Goal: Transaction & Acquisition: Purchase product/service

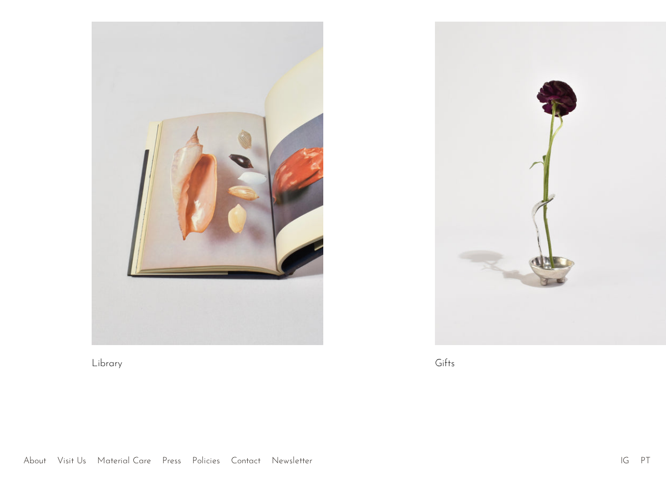
scroll to position [585, 0]
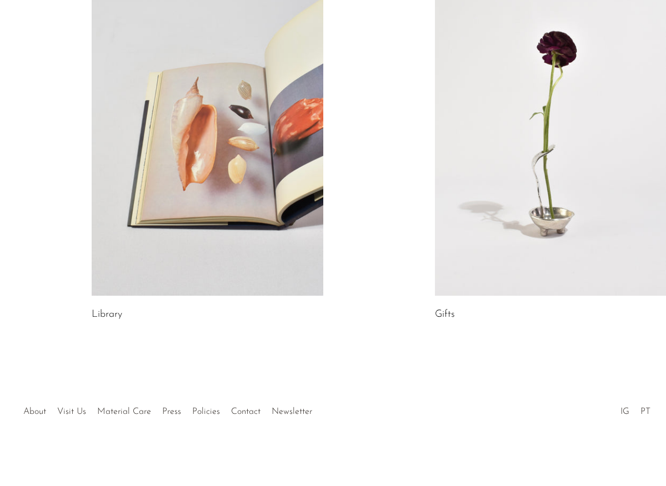
click at [168, 135] on link at bounding box center [207, 134] width 231 height 324
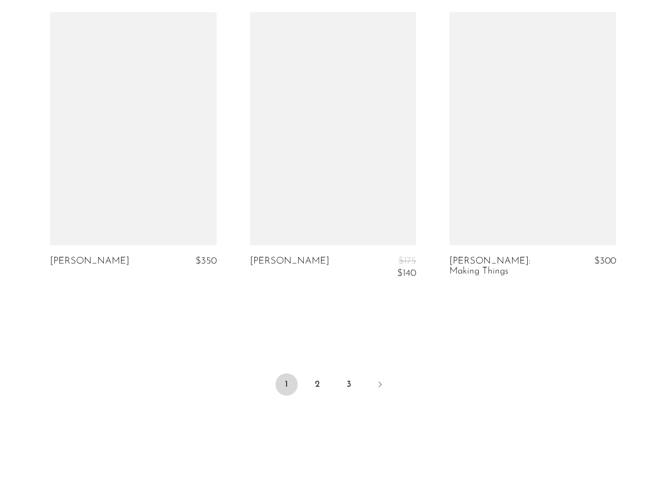
scroll to position [3374, 0]
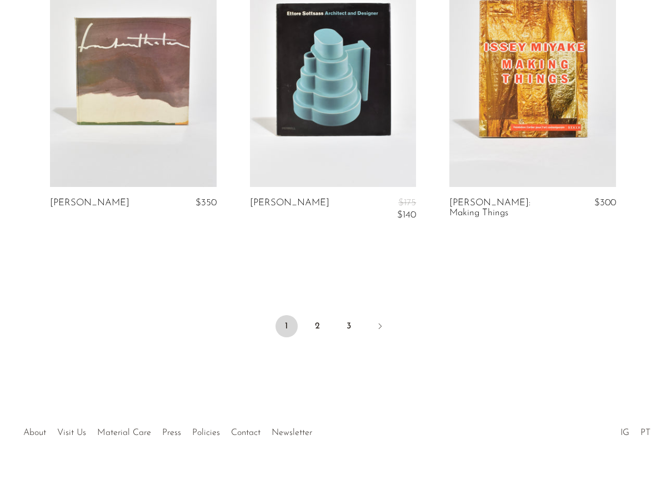
click at [119, 54] on link at bounding box center [133, 70] width 167 height 233
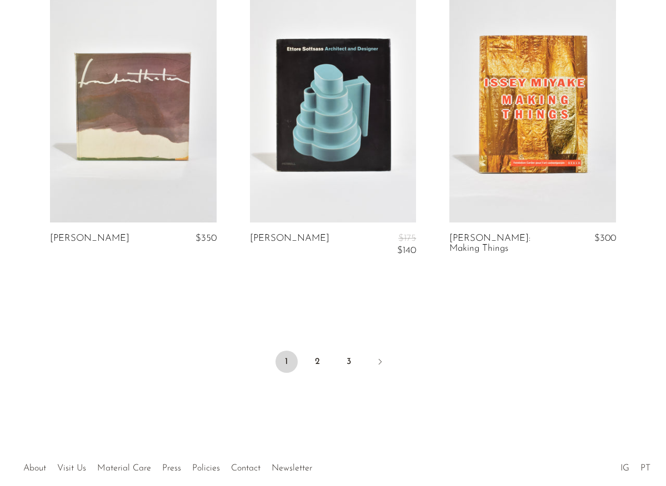
scroll to position [3318, 0]
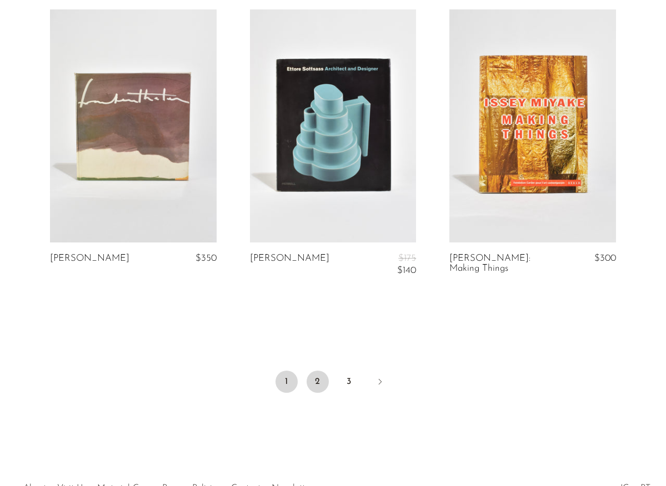
click at [322, 371] on link "2" at bounding box center [318, 382] width 22 height 22
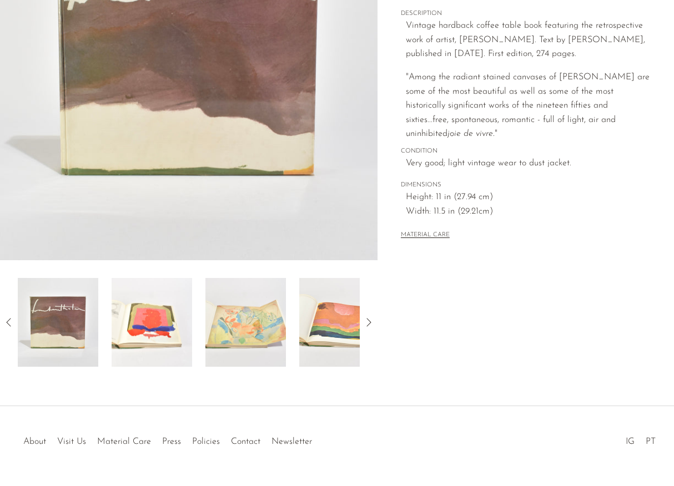
scroll to position [237, 0]
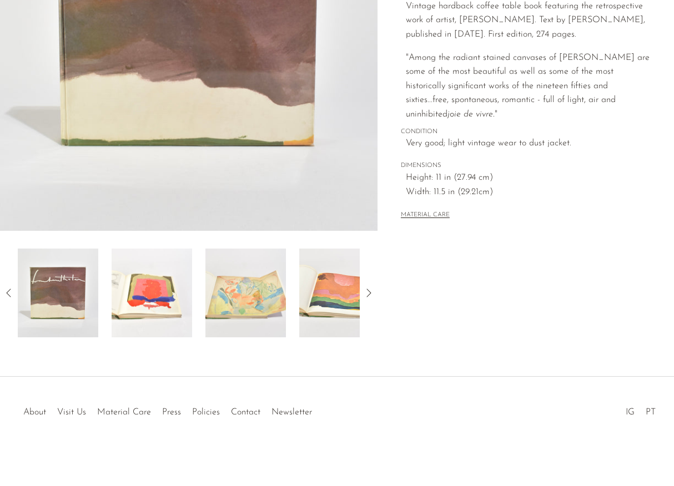
click at [235, 302] on img at bounding box center [245, 293] width 81 height 89
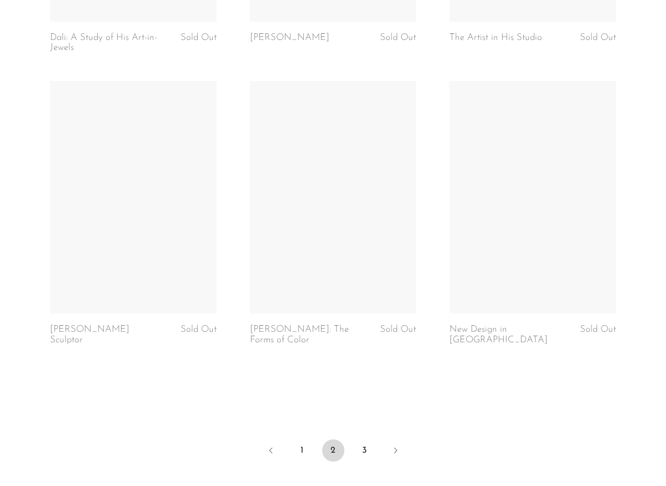
scroll to position [3276, 0]
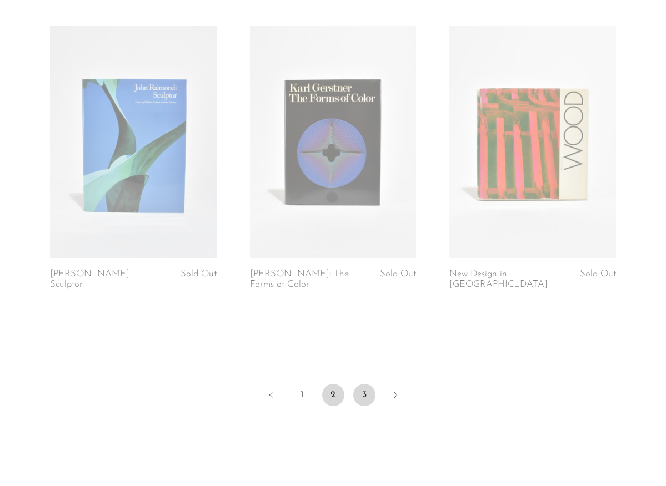
click at [363, 384] on link "3" at bounding box center [364, 395] width 22 height 22
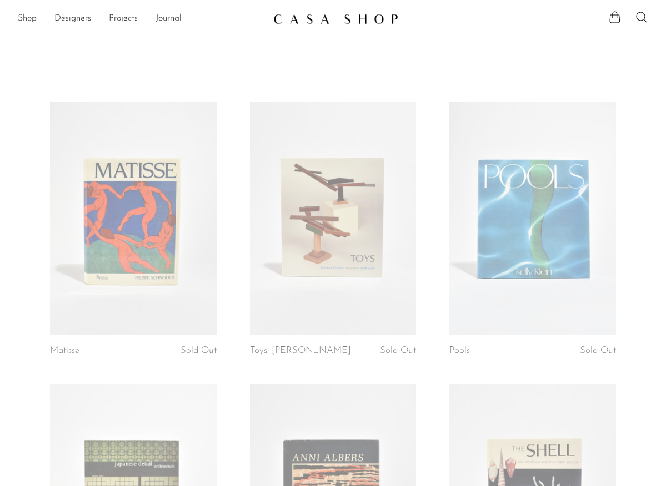
click at [23, 14] on link "Shop" at bounding box center [27, 19] width 19 height 14
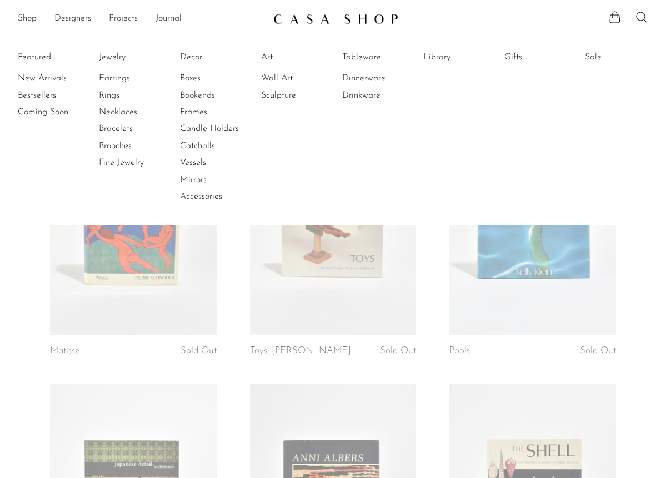
click at [602, 56] on link "Sale" at bounding box center [626, 57] width 83 height 12
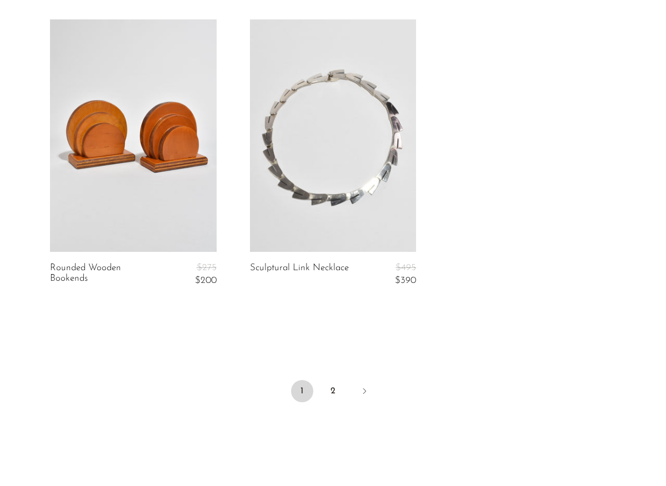
scroll to position [3332, 0]
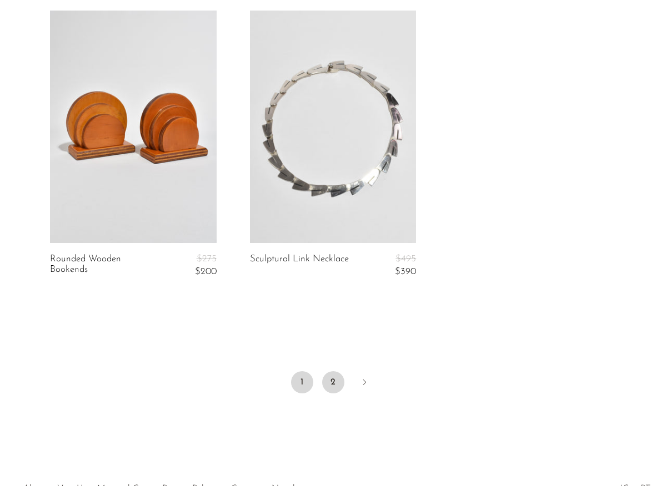
click at [334, 379] on link "2" at bounding box center [333, 382] width 22 height 22
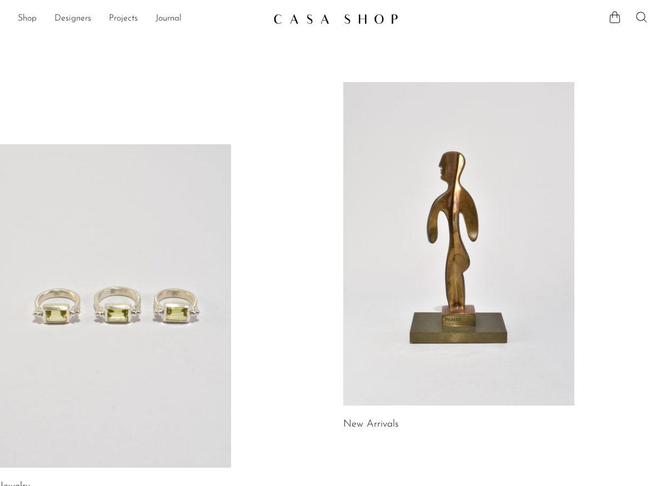
click at [643, 19] on icon at bounding box center [641, 17] width 13 height 13
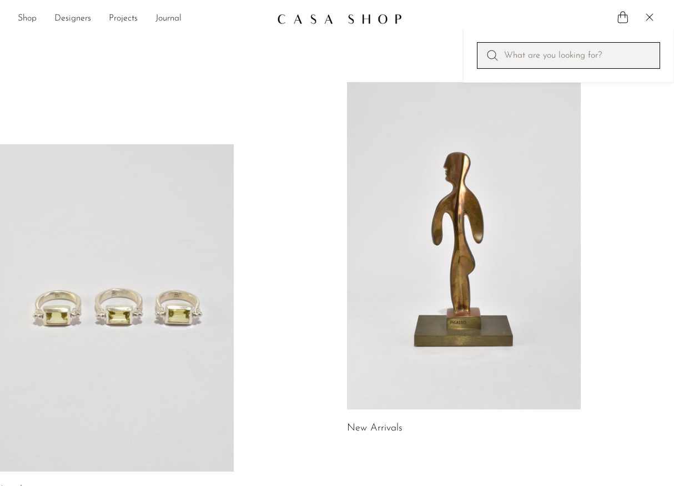
click at [572, 58] on input "Perform a search" at bounding box center [568, 55] width 183 height 27
type input "[PERSON_NAME]"
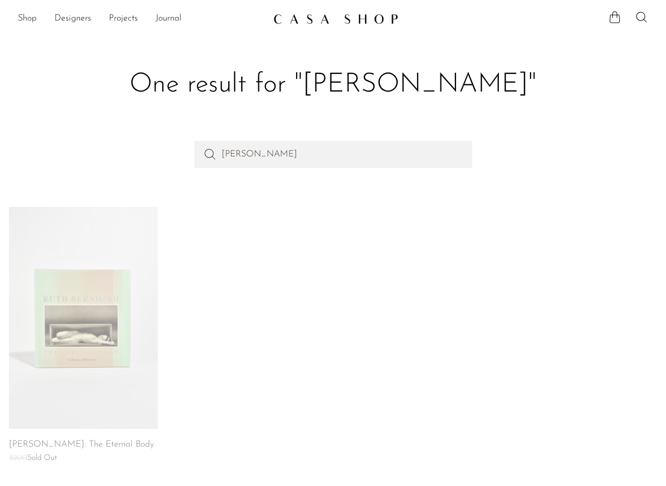
click at [78, 308] on link at bounding box center [83, 318] width 149 height 222
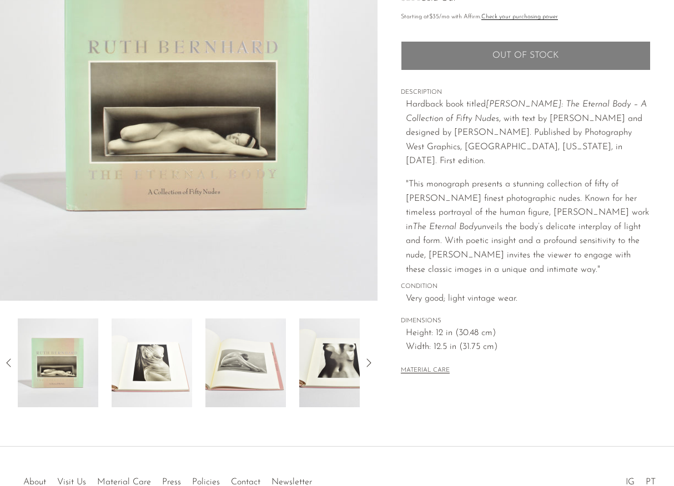
scroll to position [111, 0]
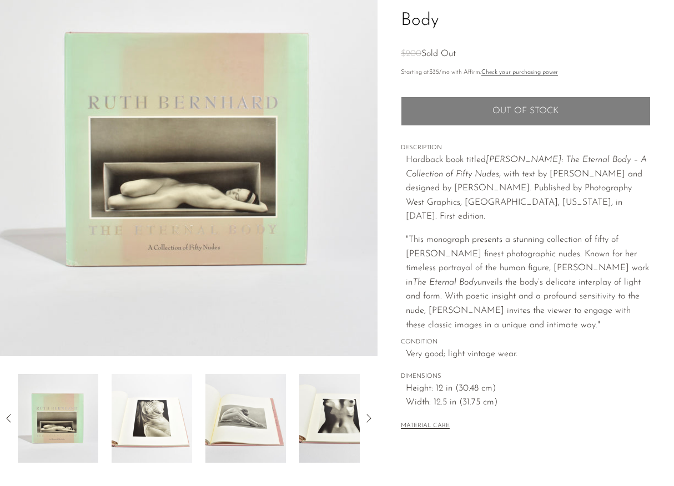
click at [161, 429] on img at bounding box center [152, 418] width 81 height 89
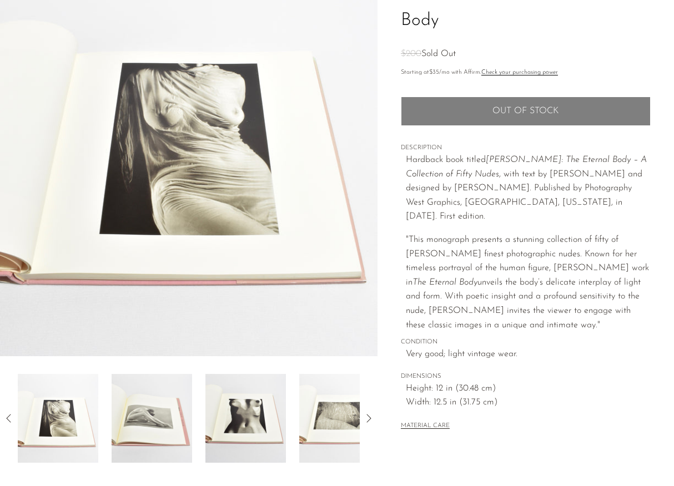
click at [336, 428] on img at bounding box center [339, 418] width 81 height 89
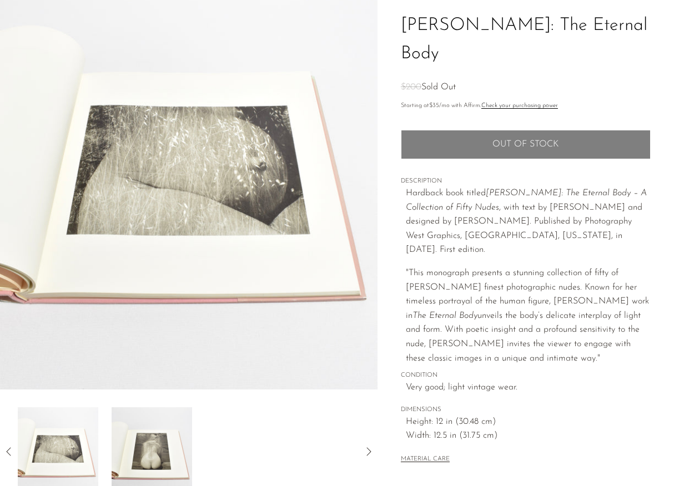
scroll to position [70, 0]
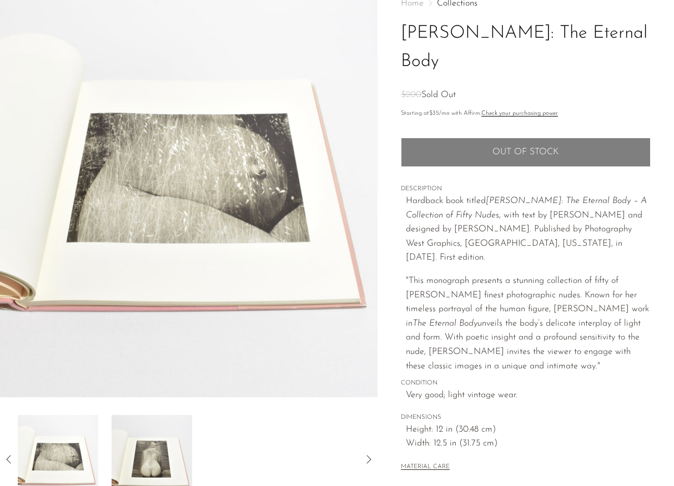
click at [8, 457] on icon at bounding box center [8, 459] width 13 height 13
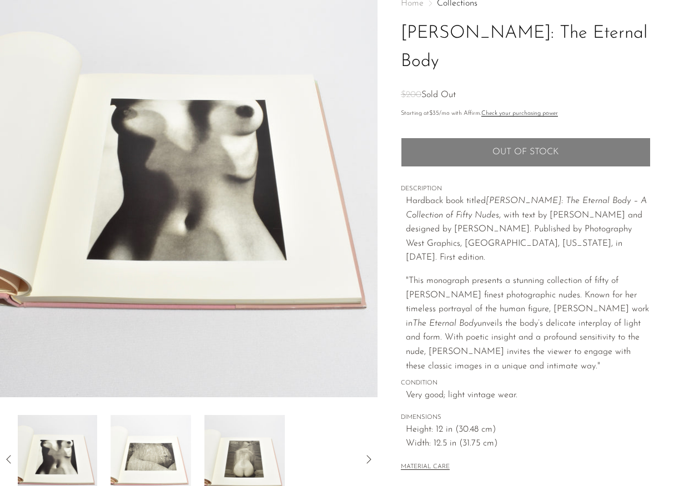
click at [6, 464] on icon at bounding box center [8, 459] width 13 height 13
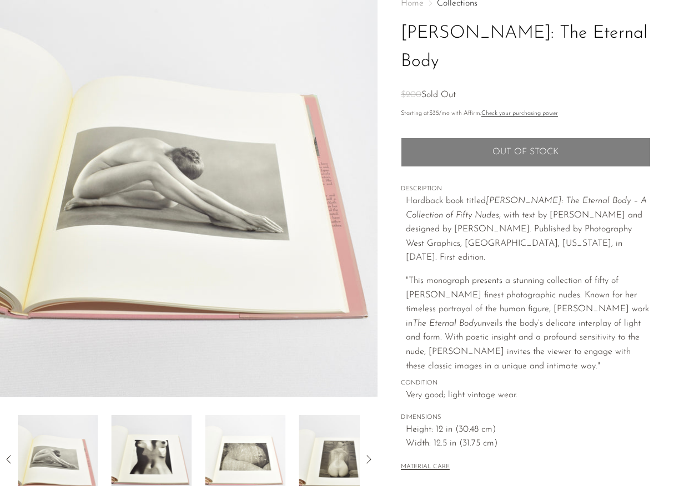
click at [4, 464] on icon at bounding box center [8, 459] width 13 height 13
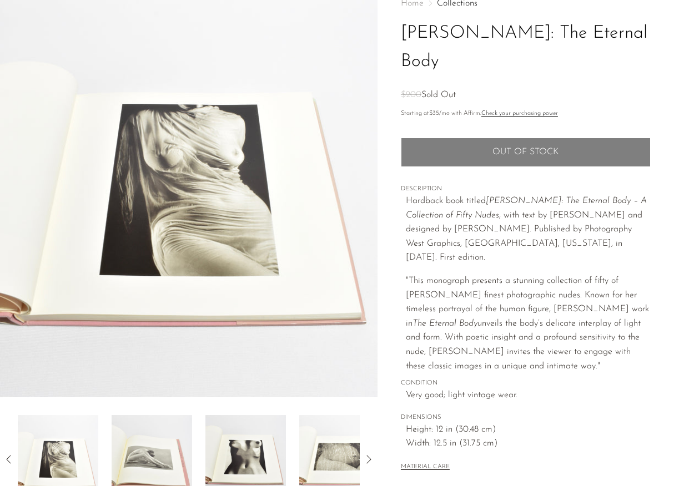
click at [4, 464] on icon at bounding box center [8, 459] width 13 height 13
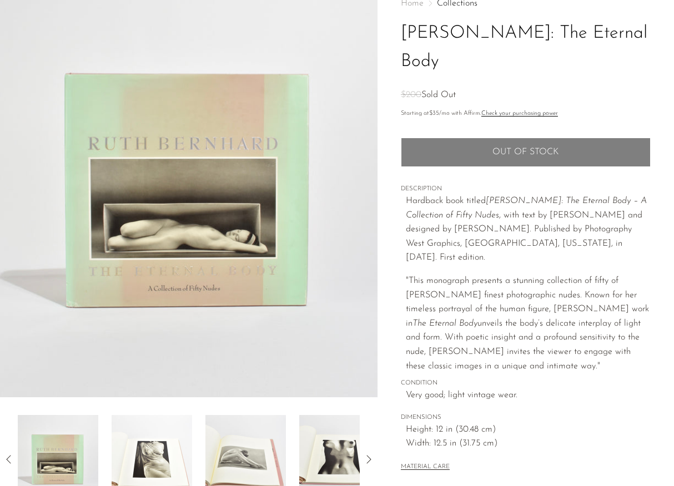
click at [197, 279] on img at bounding box center [189, 189] width 378 height 416
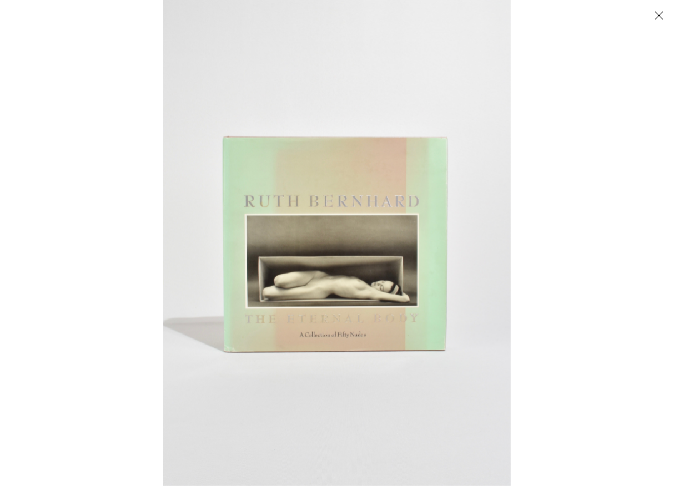
click at [334, 272] on img at bounding box center [337, 243] width 348 height 486
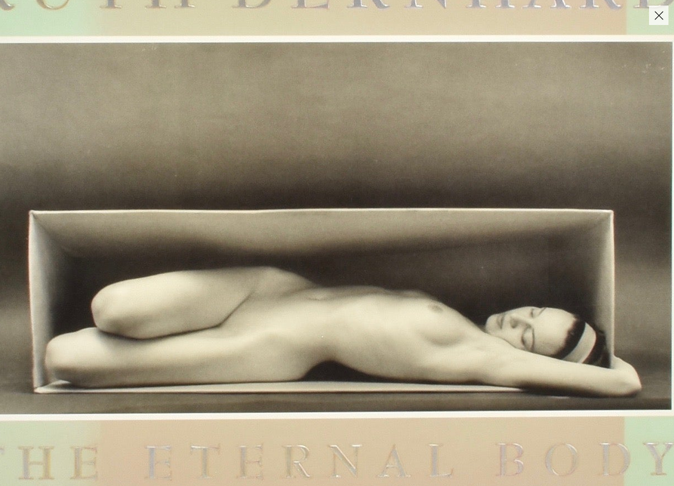
click at [408, 205] on img at bounding box center [346, 155] width 1409 height 1973
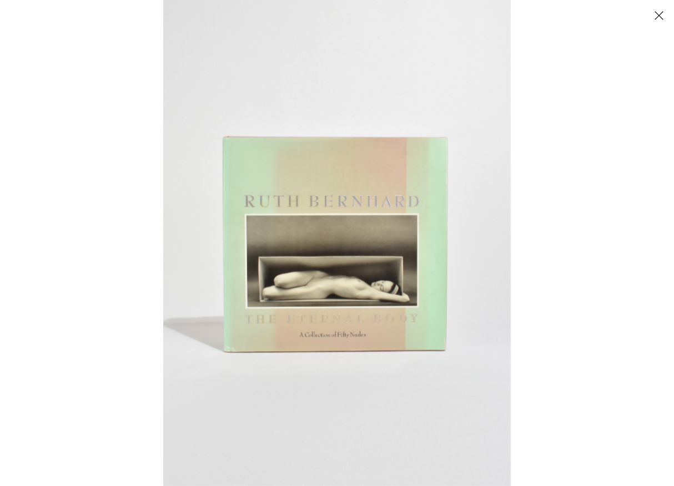
click at [655, 16] on button "Close" at bounding box center [658, 15] width 19 height 19
